Goal: Task Accomplishment & Management: Use online tool/utility

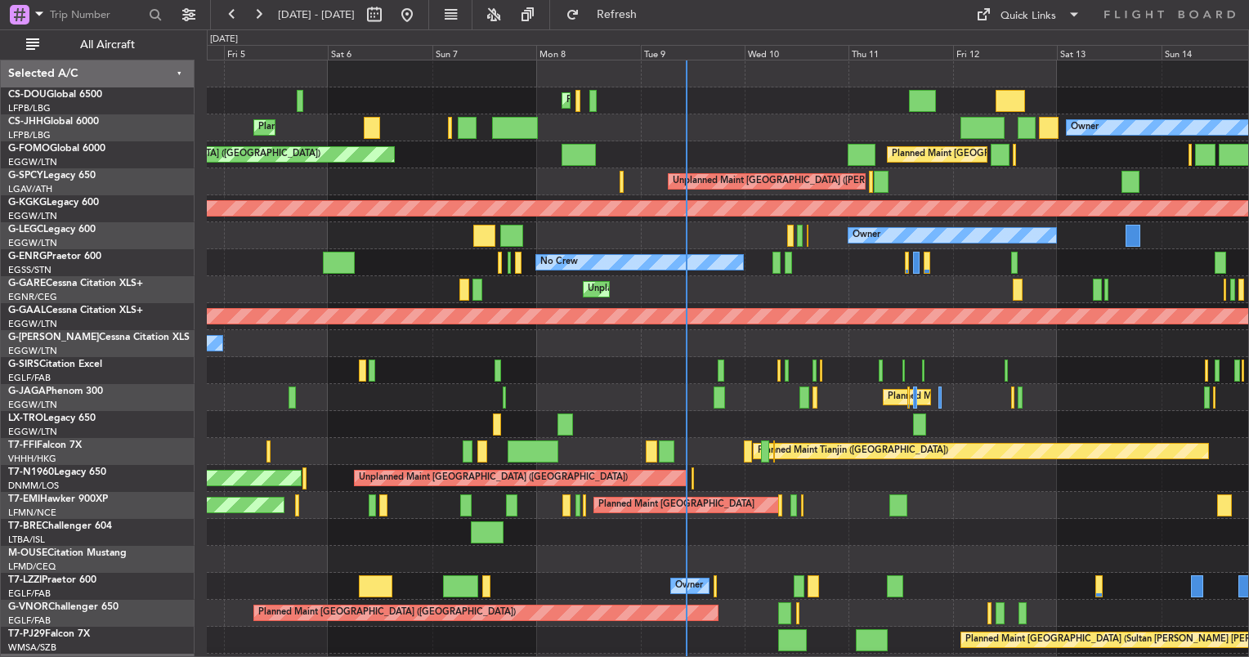
click at [721, 349] on div "Owner" at bounding box center [727, 343] width 1041 height 27
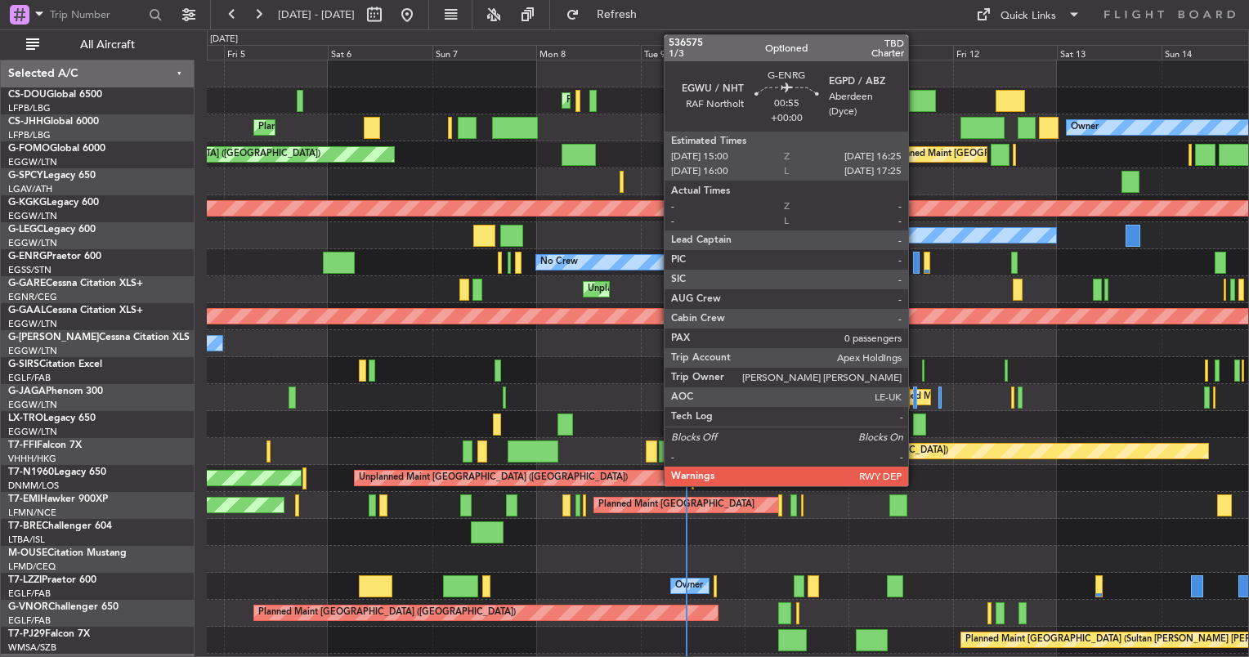
click at [916, 265] on div at bounding box center [916, 263] width 7 height 22
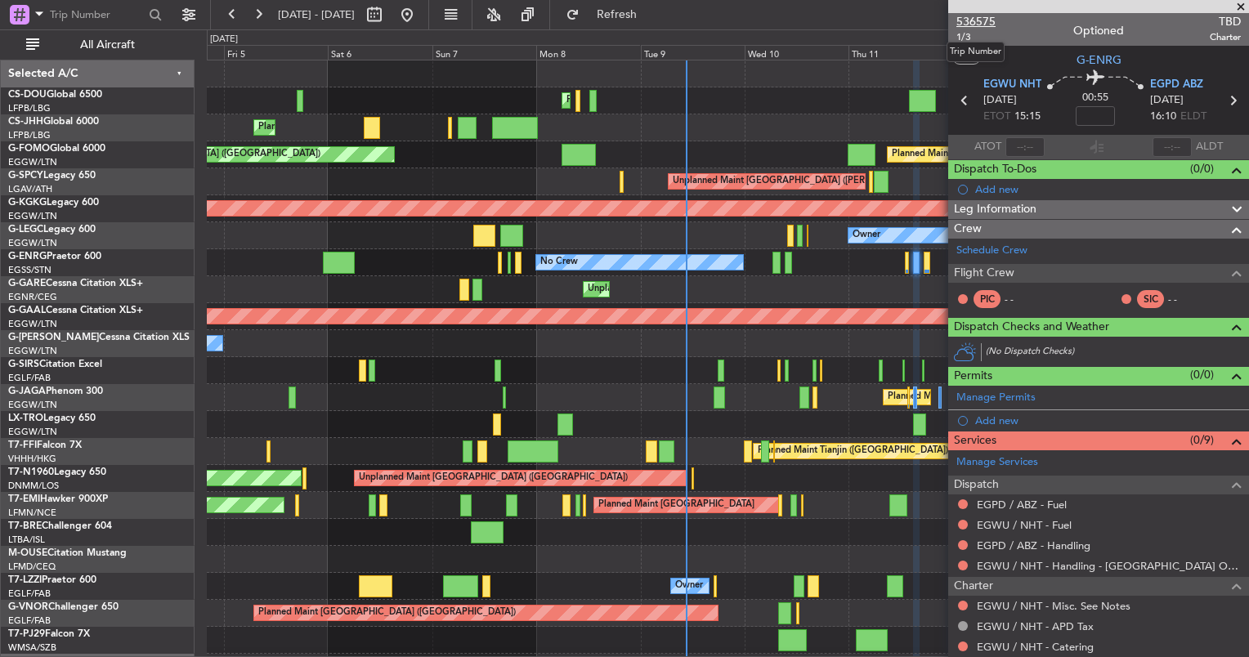
click at [978, 16] on span "536575" at bounding box center [975, 21] width 39 height 17
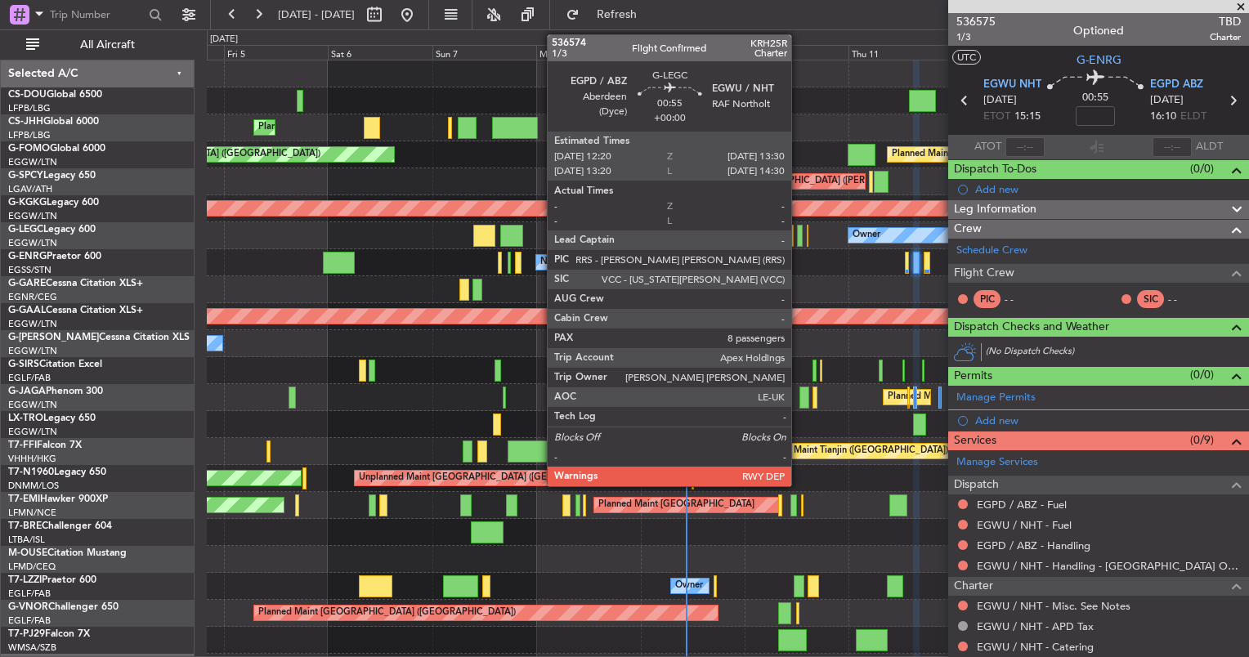
click at [799, 244] on div at bounding box center [800, 236] width 6 height 22
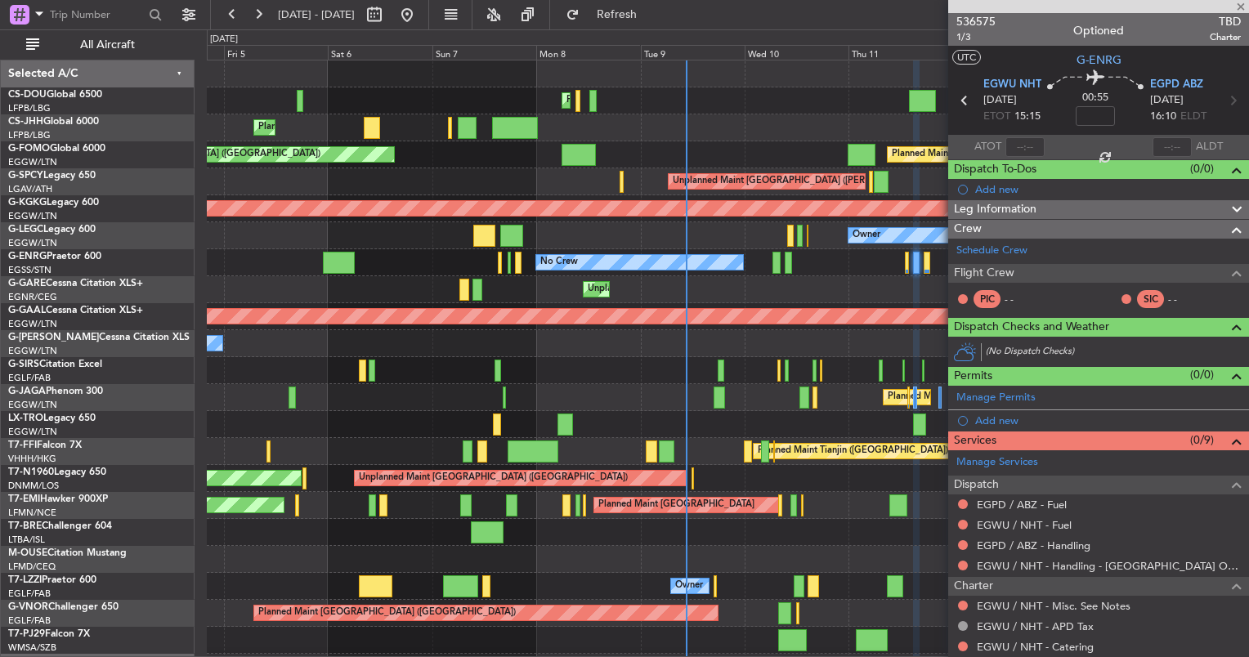
type input "8"
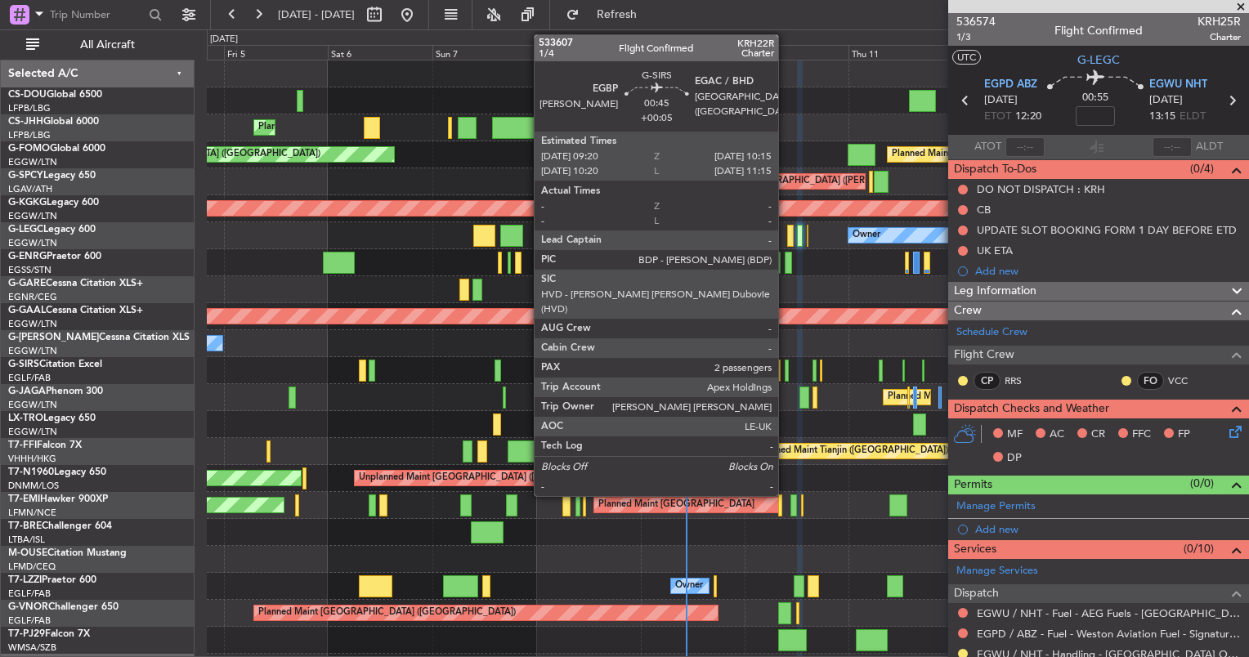
click at [785, 364] on div at bounding box center [787, 371] width 4 height 22
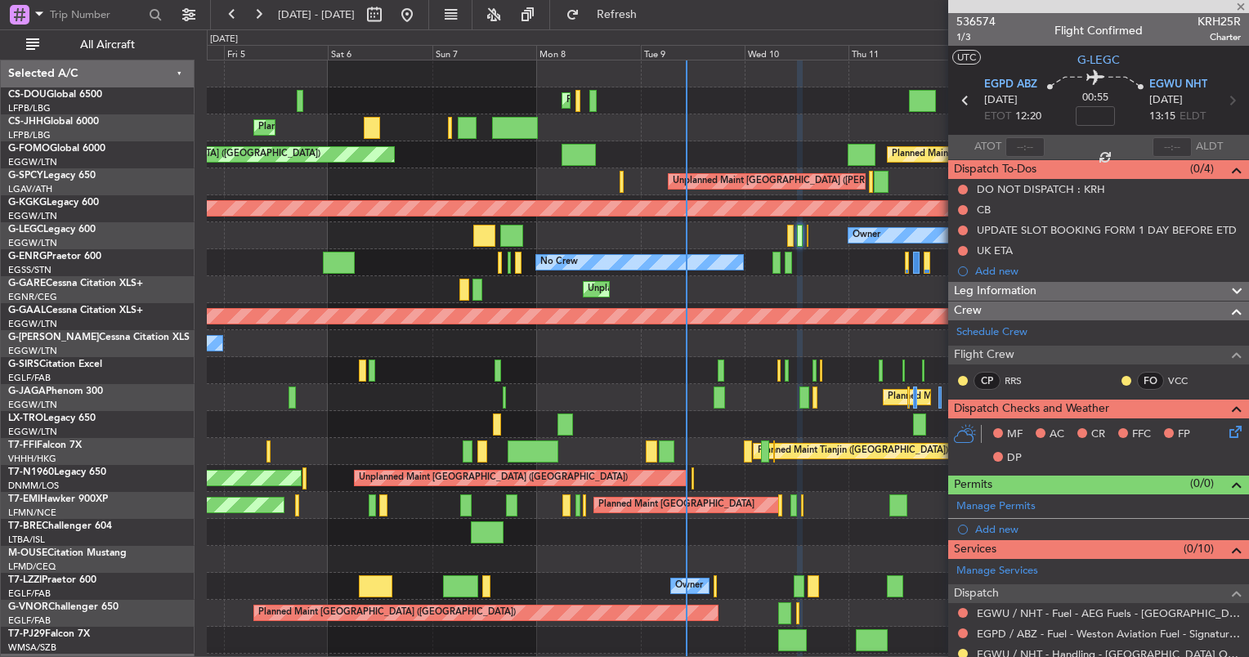
type input "+00:05"
type input "2"
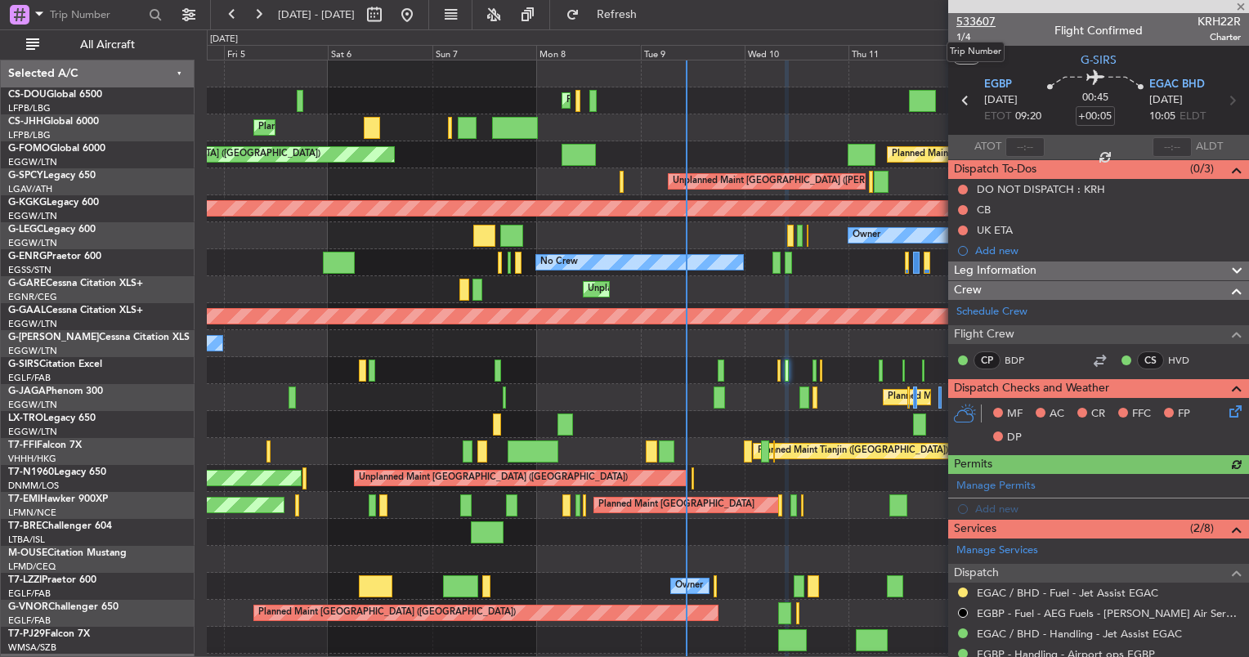
click at [967, 19] on span "533607" at bounding box center [975, 21] width 39 height 17
click at [657, 296] on div "Planned Maint Paris (Le Bourget) Planned Maint Paris (Le Bourget) Planned Maint…" at bounding box center [727, 383] width 1041 height 647
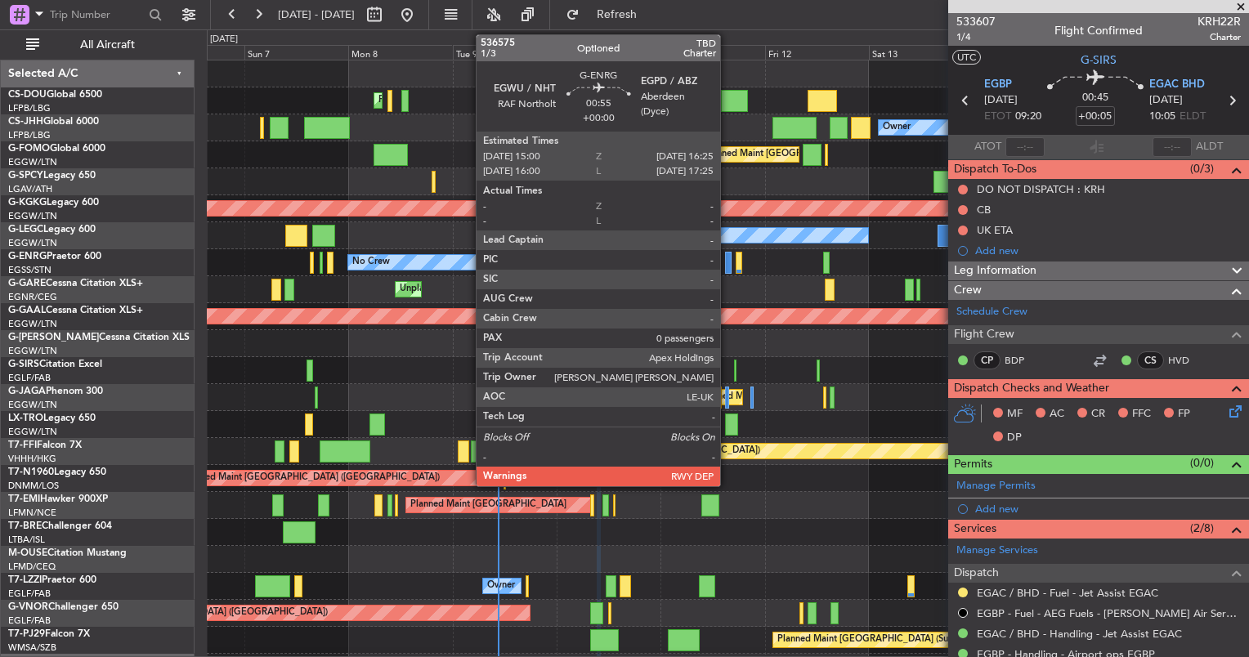
click at [728, 263] on div at bounding box center [728, 263] width 7 height 22
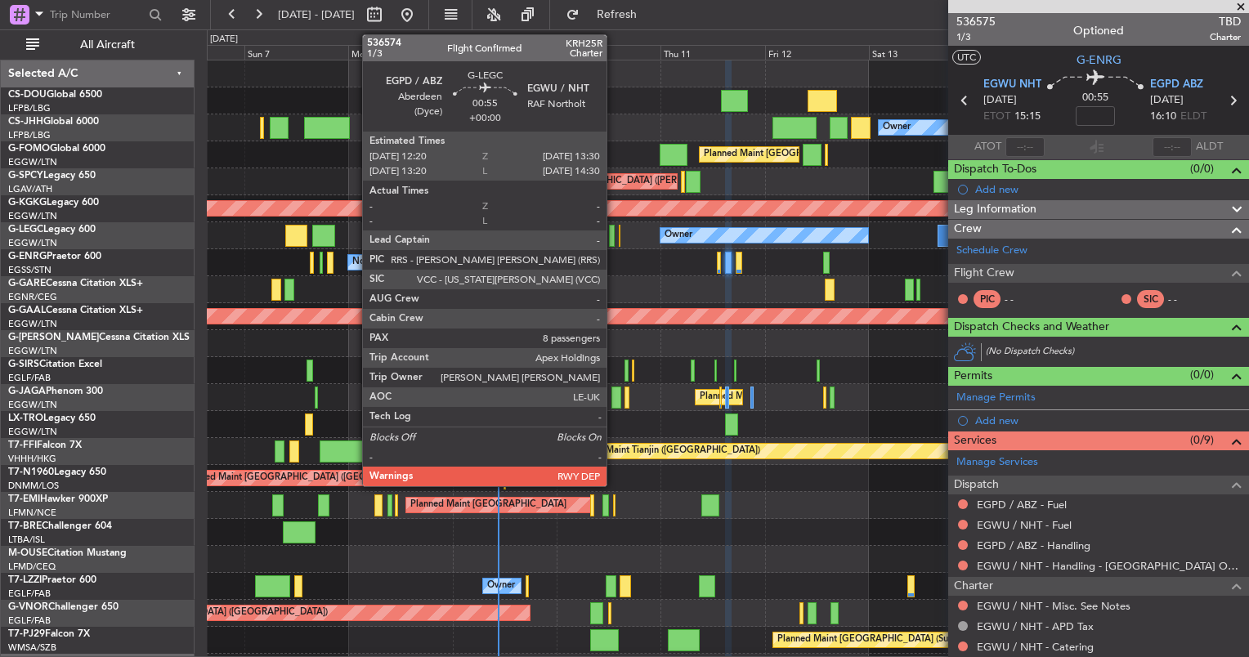
click at [614, 234] on div at bounding box center [612, 236] width 6 height 22
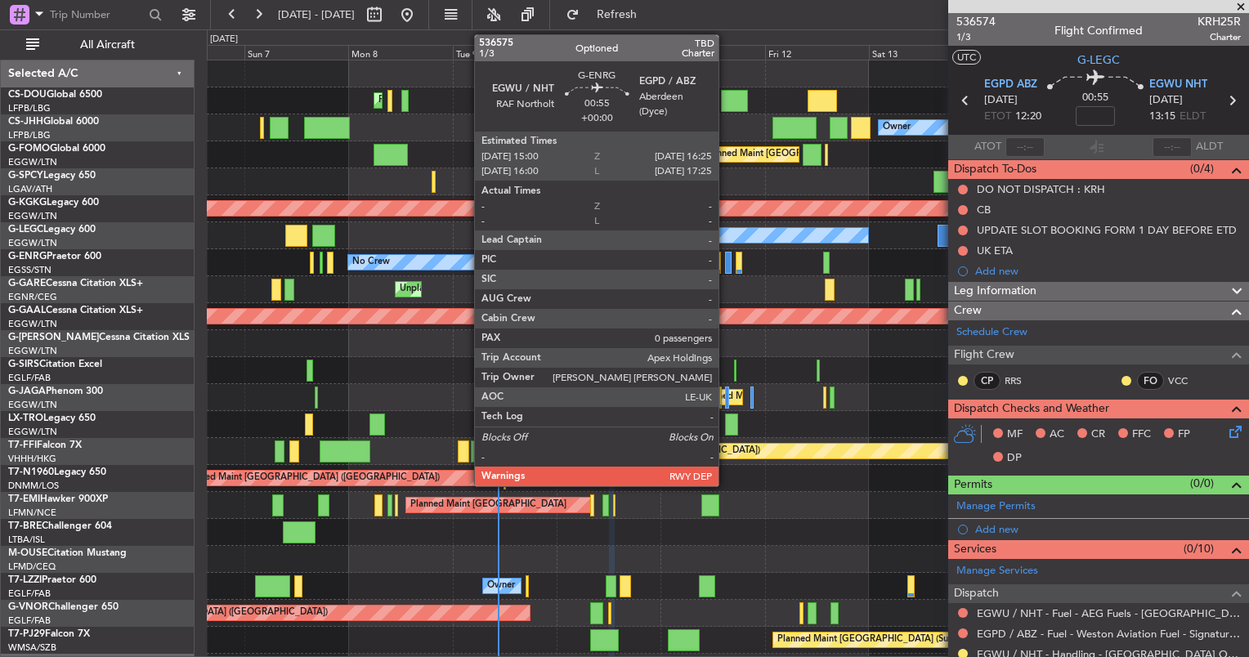
click at [726, 262] on div at bounding box center [728, 263] width 7 height 22
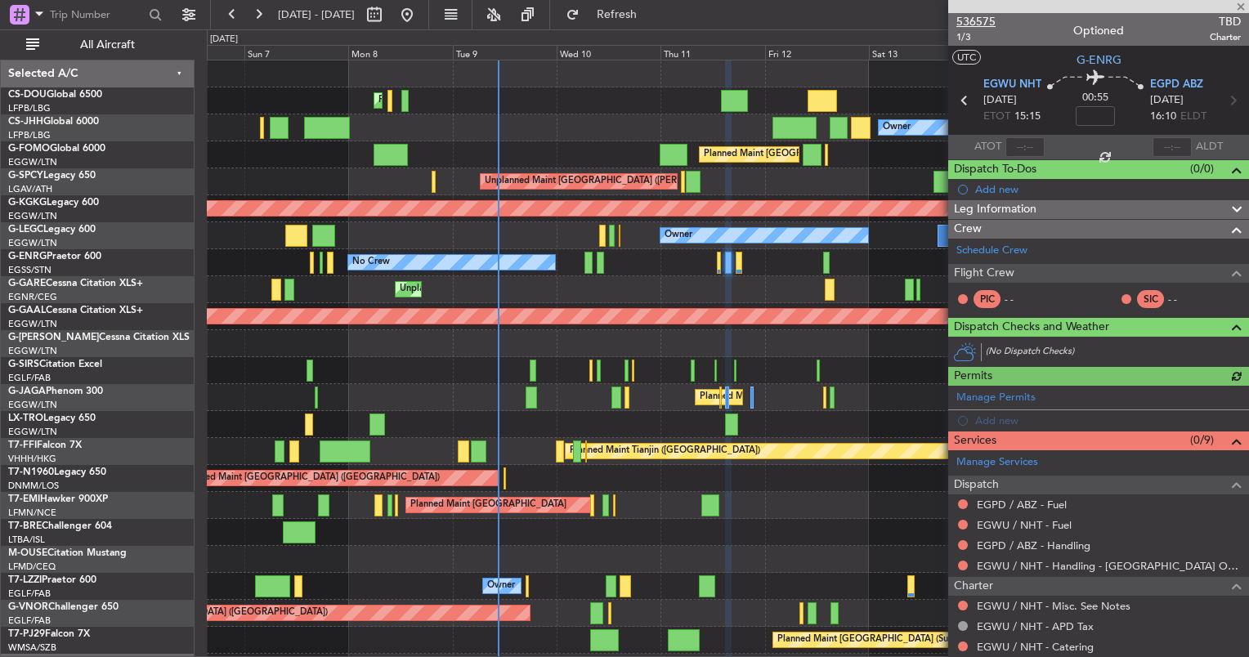
click at [991, 22] on span "536575" at bounding box center [975, 21] width 39 height 17
click at [607, 239] on div "Owner" at bounding box center [727, 235] width 1041 height 27
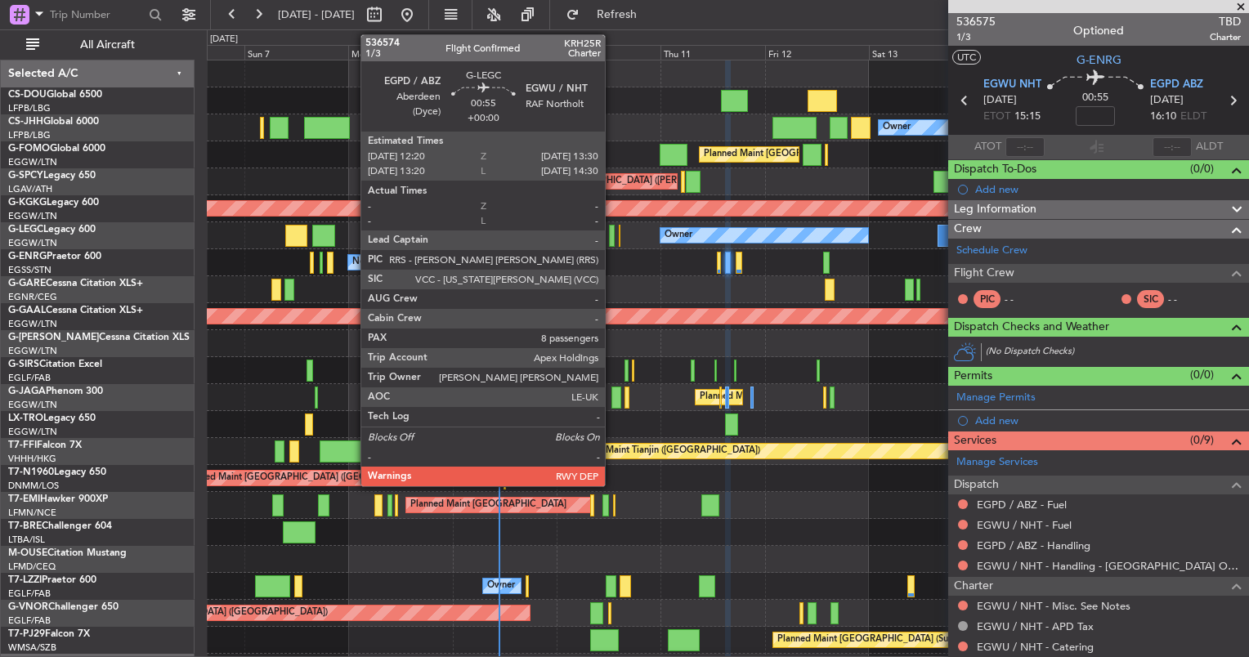
click at [611, 232] on div at bounding box center [612, 236] width 6 height 22
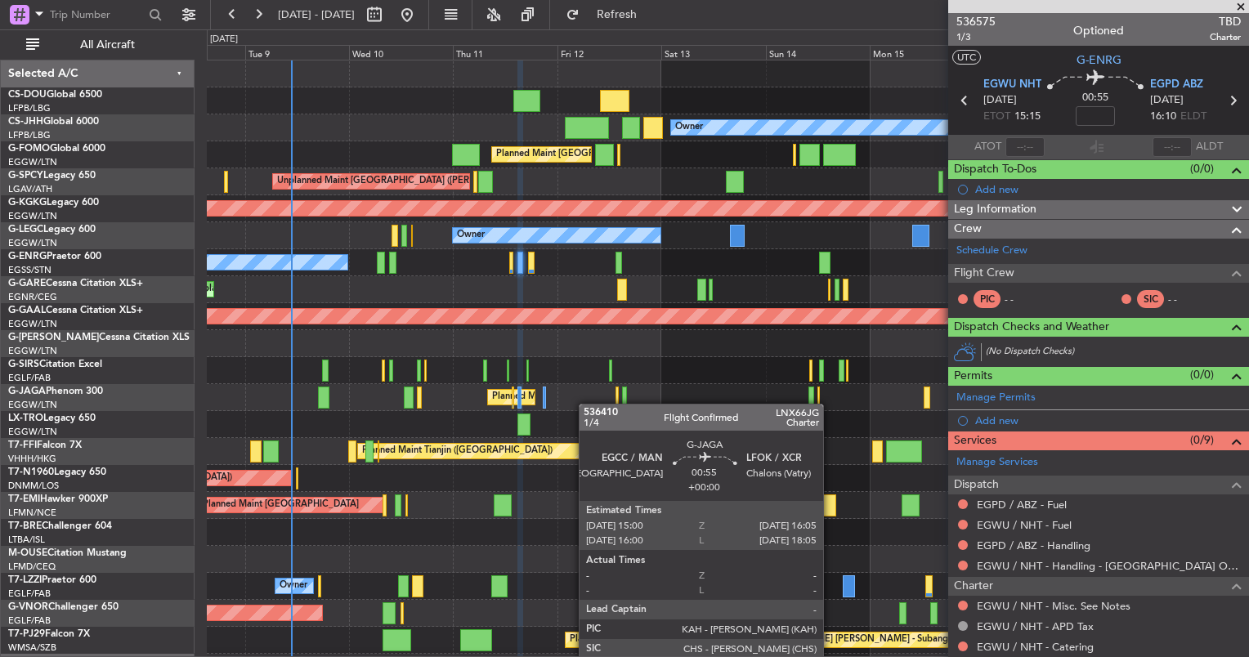
click at [614, 407] on div "Planned Maint Paris (Le Bourget) Planned Maint Paris (Le Bourget) Planned Maint…" at bounding box center [727, 383] width 1041 height 647
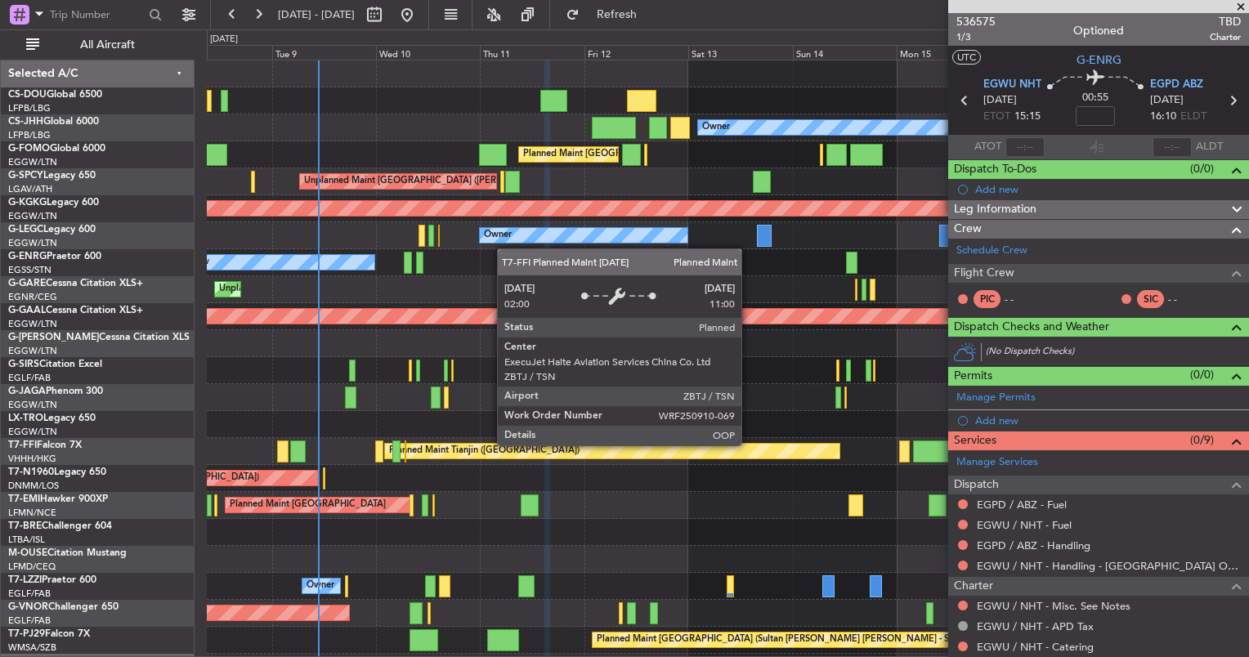
click at [682, 444] on div "Planned Maint Tianjin (Binhai)" at bounding box center [612, 451] width 454 height 15
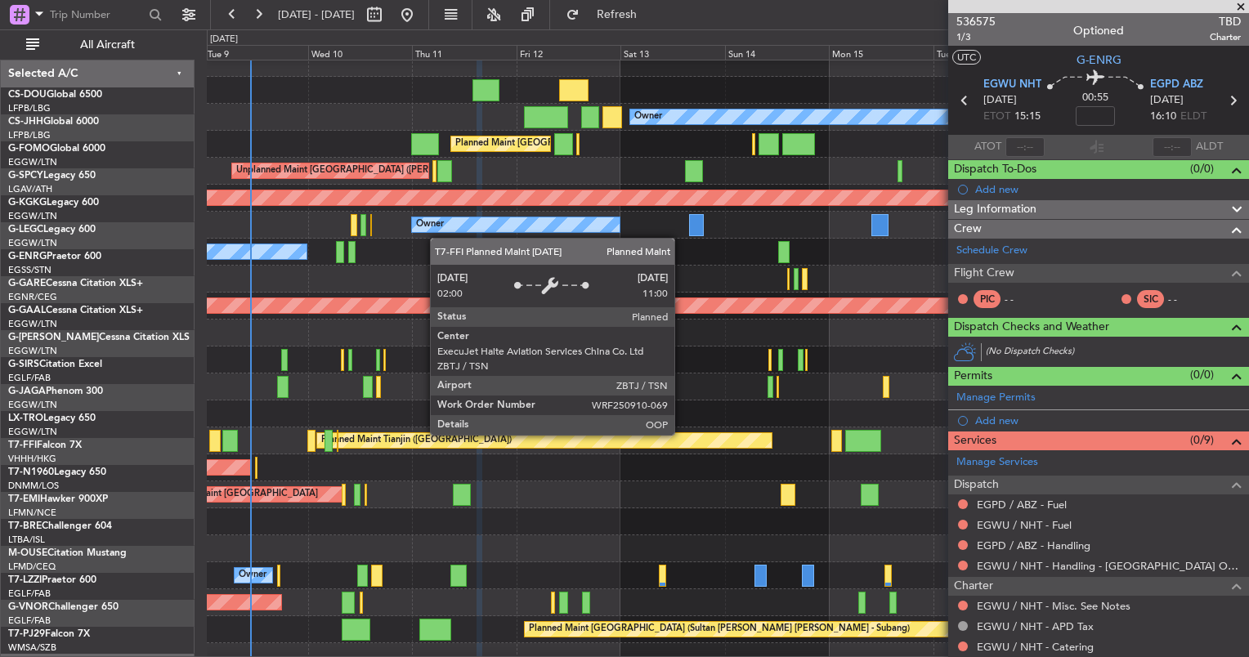
scroll to position [10, 0]
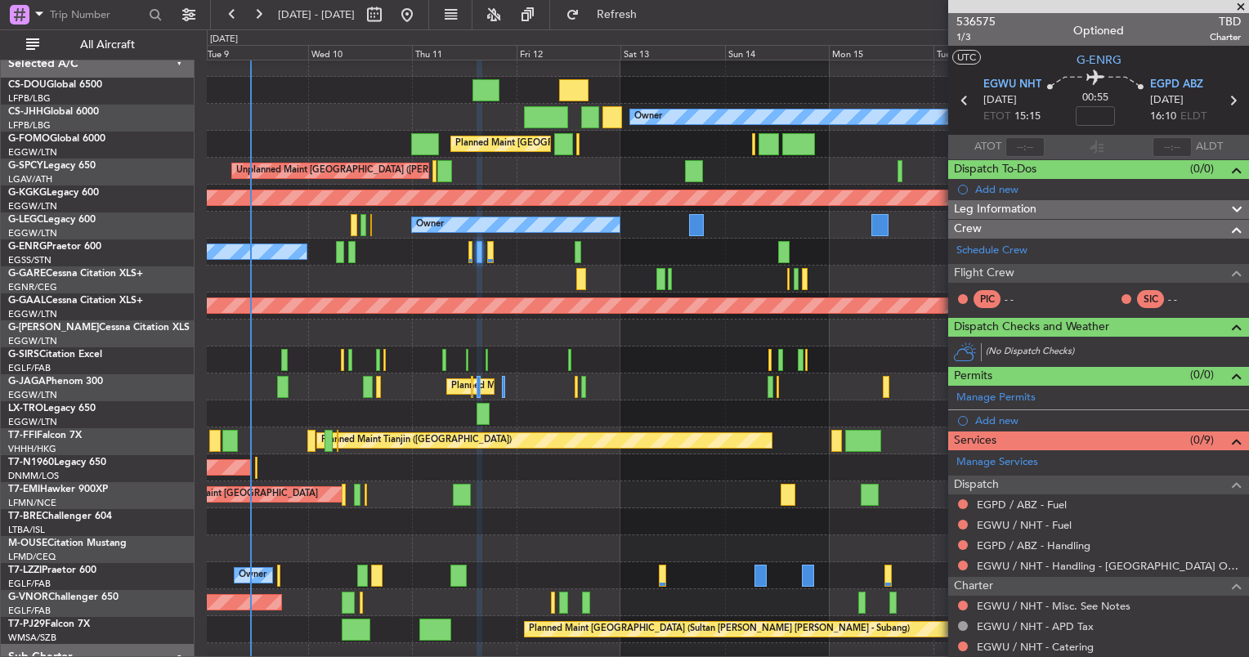
click at [734, 585] on div "Owner" at bounding box center [727, 575] width 1041 height 27
click at [972, 23] on span "536575" at bounding box center [975, 21] width 39 height 17
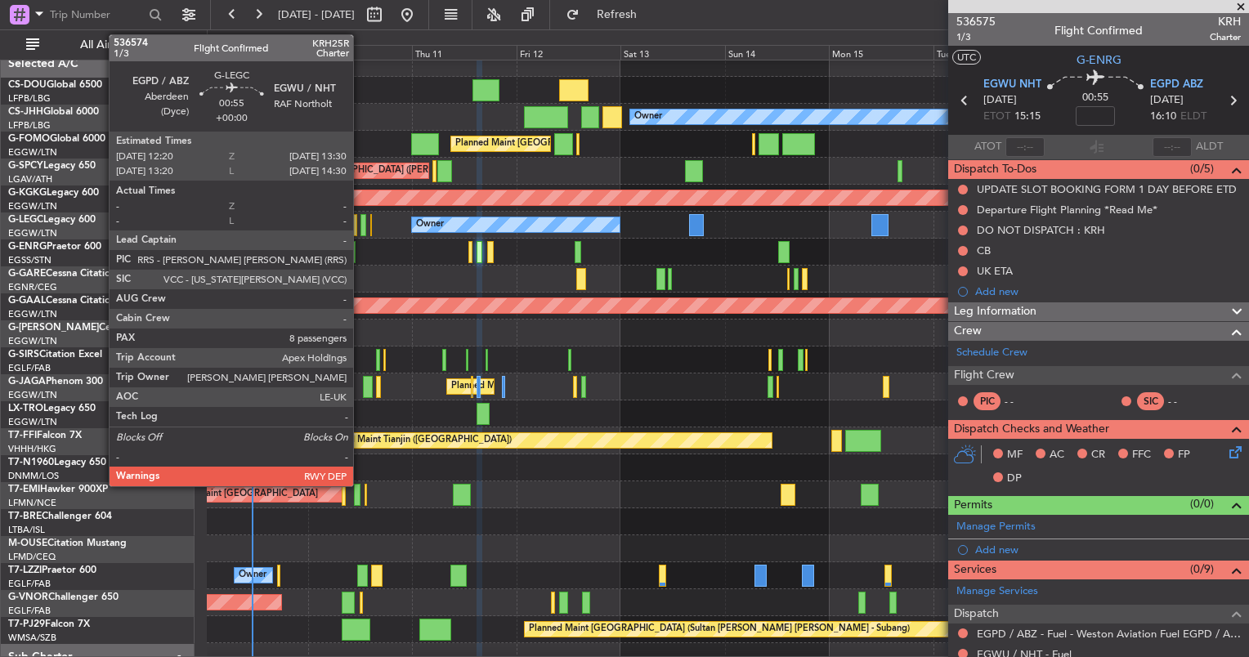
click at [360, 222] on div at bounding box center [363, 225] width 6 height 22
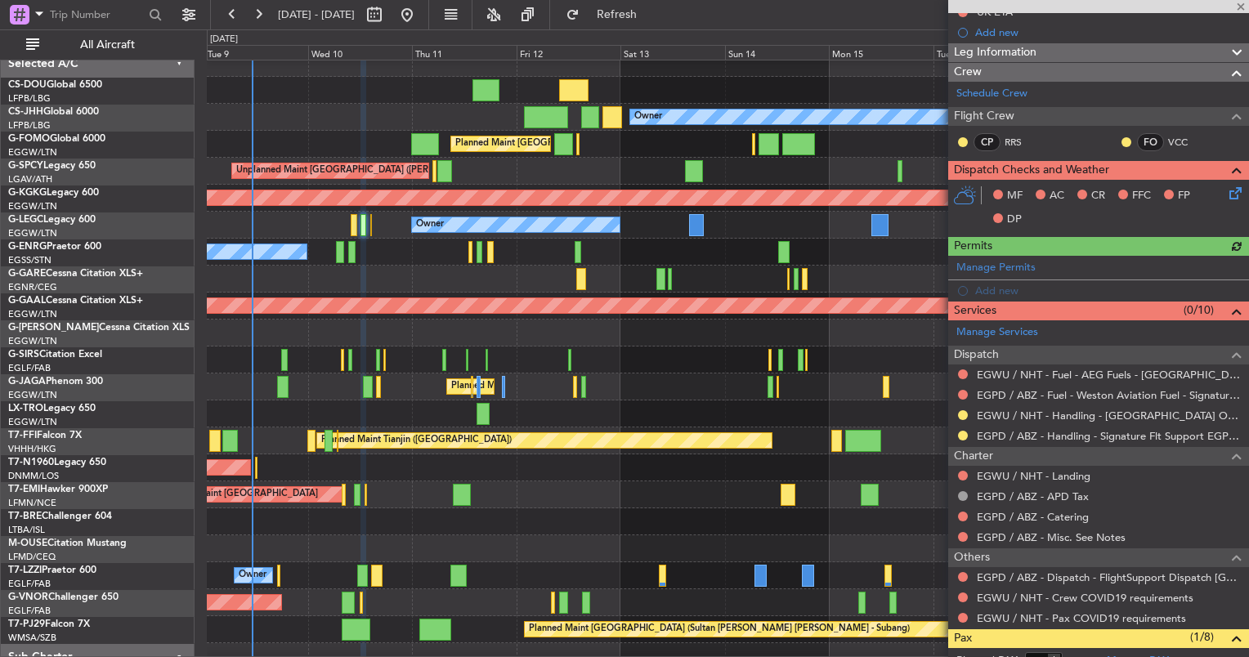
scroll to position [239, 0]
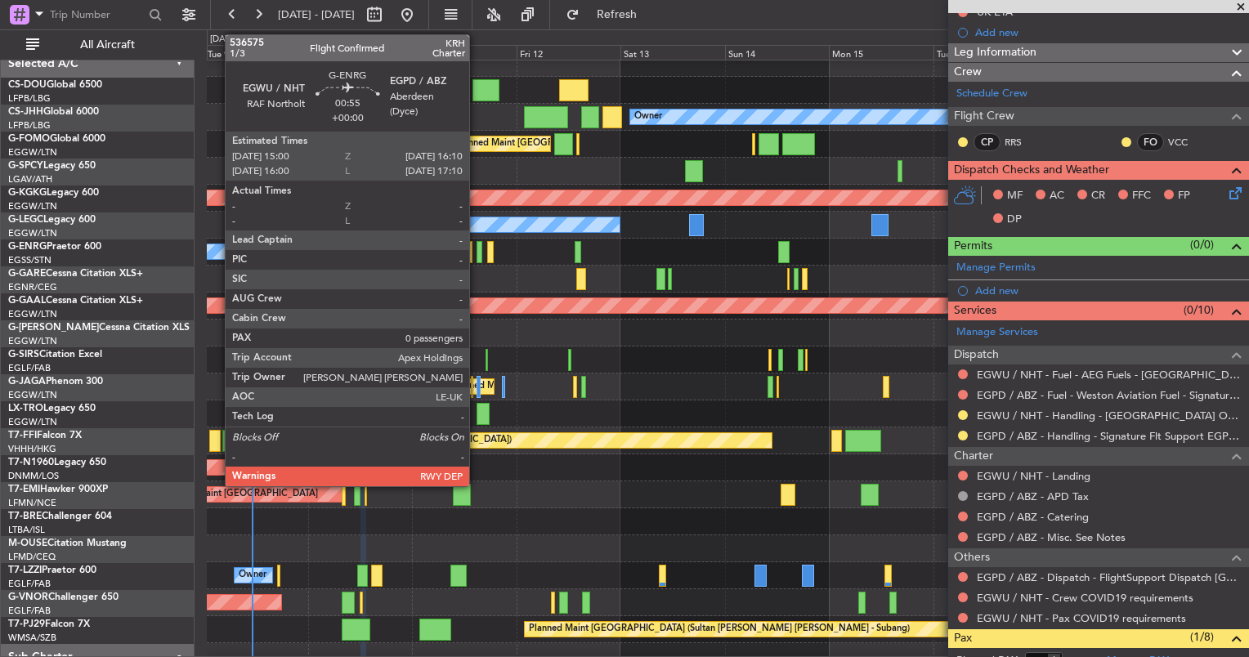
click at [480, 248] on div at bounding box center [480, 252] width 6 height 22
type input "0"
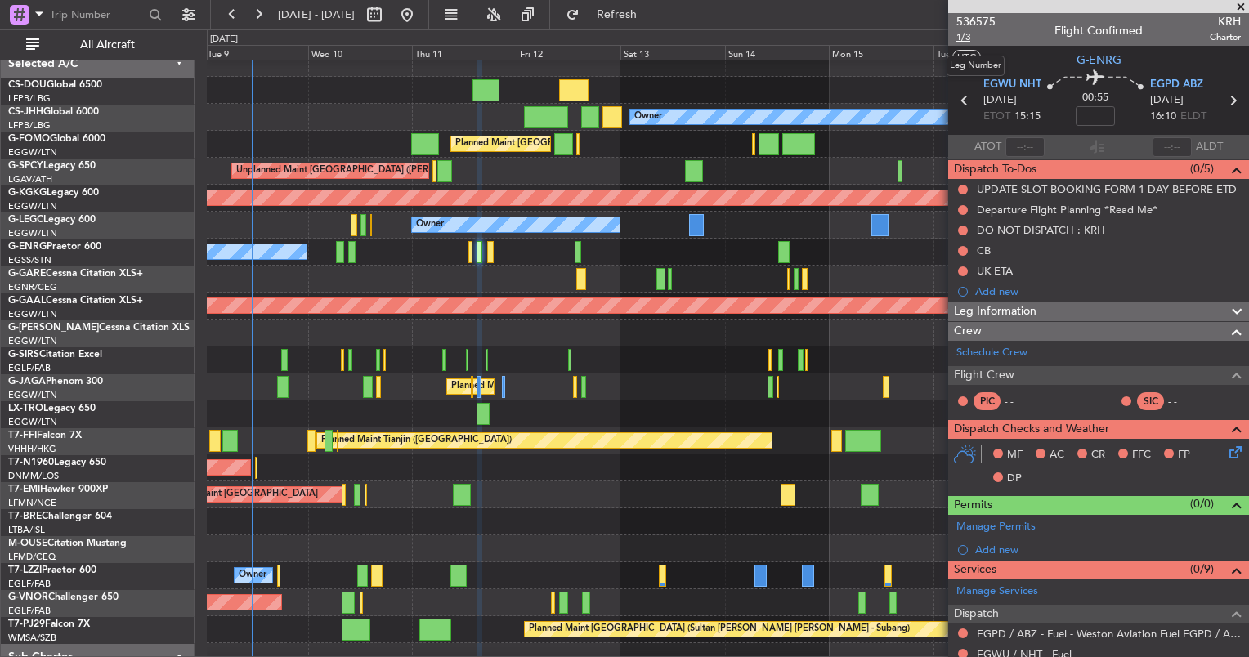
click at [958, 38] on span "1/3" at bounding box center [975, 37] width 39 height 14
